Goal: Browse casually

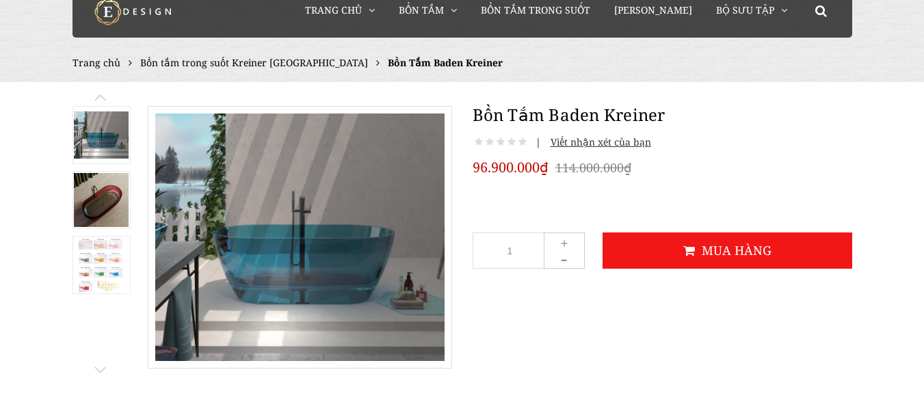
click at [94, 260] on img at bounding box center [101, 264] width 46 height 55
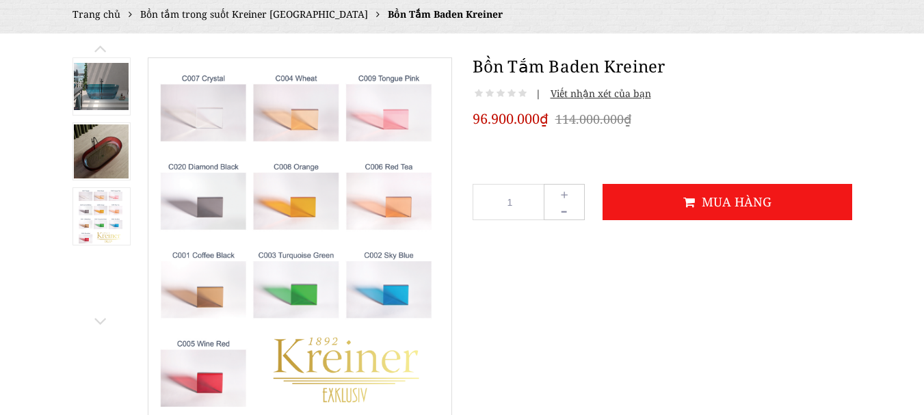
scroll to position [122, 0]
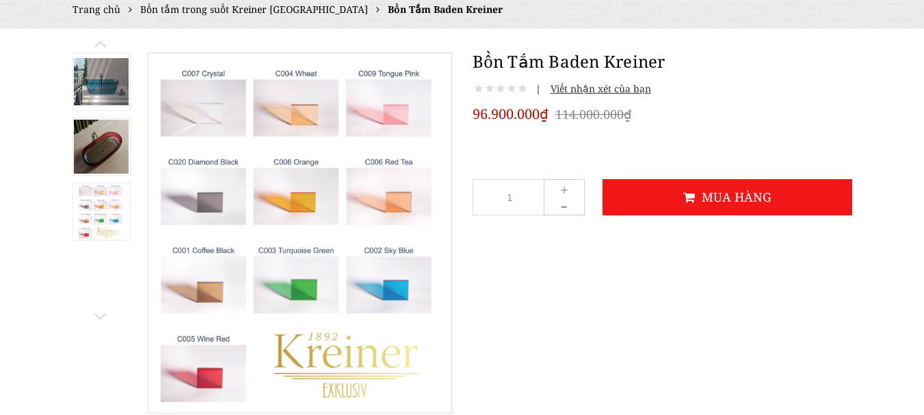
click at [109, 150] on img at bounding box center [101, 147] width 55 height 55
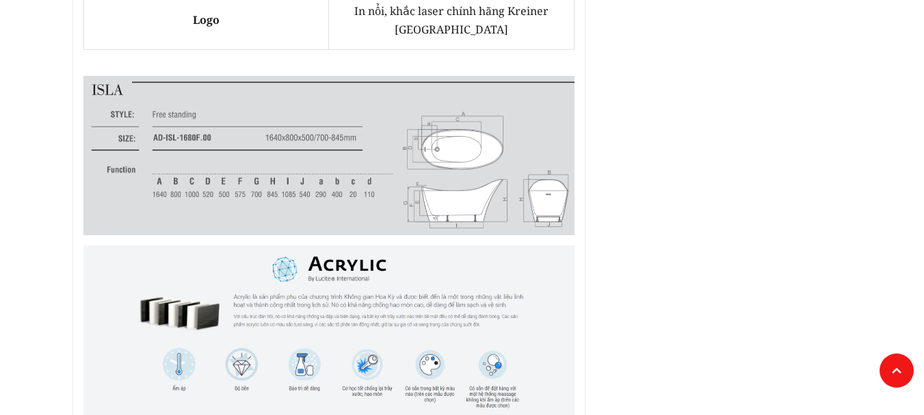
scroll to position [1299, 0]
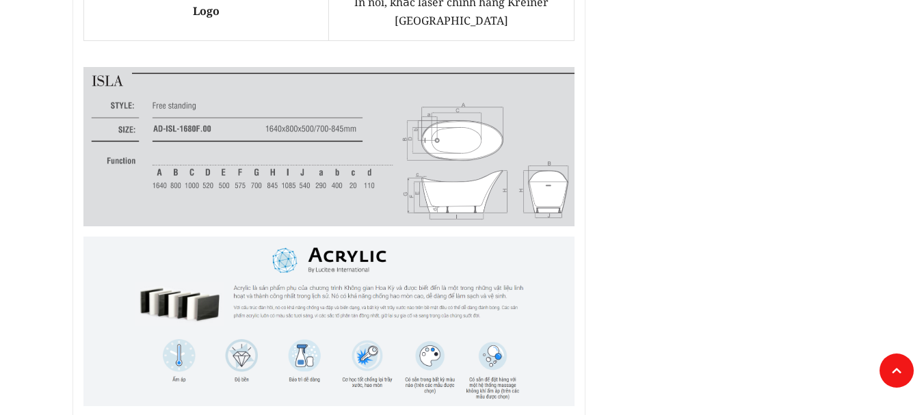
click at [502, 150] on img at bounding box center [328, 146] width 491 height 159
